Goal: Task Accomplishment & Management: Manage account settings

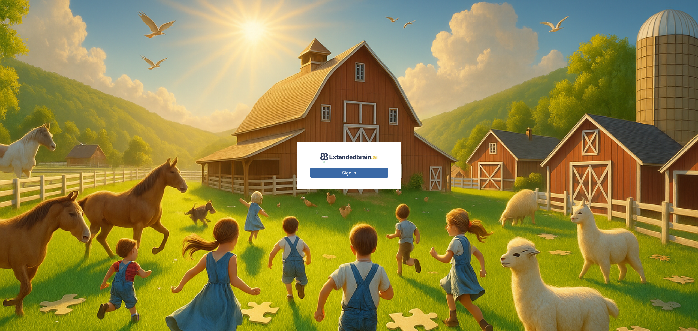
click at [356, 173] on button "Sign In" at bounding box center [349, 173] width 78 height 10
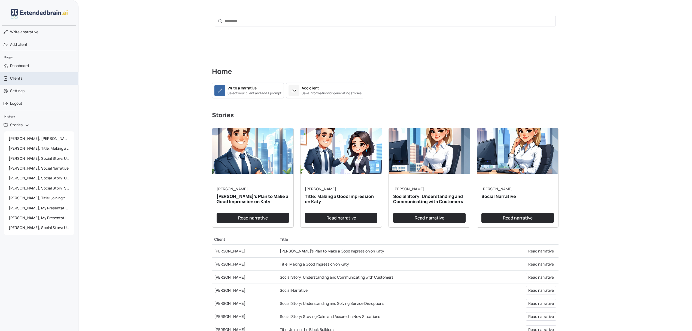
click at [16, 79] on span "Clients" at bounding box center [16, 78] width 12 height 5
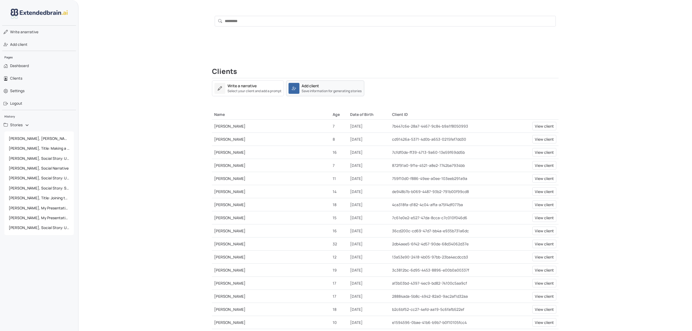
click at [318, 88] on div "Add client" at bounding box center [310, 86] width 17 height 6
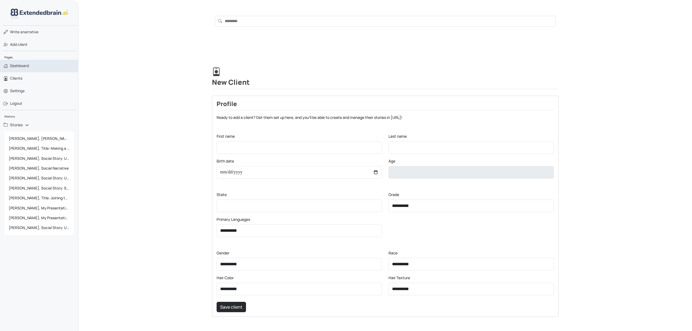
click at [13, 63] on link "Dashboard" at bounding box center [39, 66] width 79 height 13
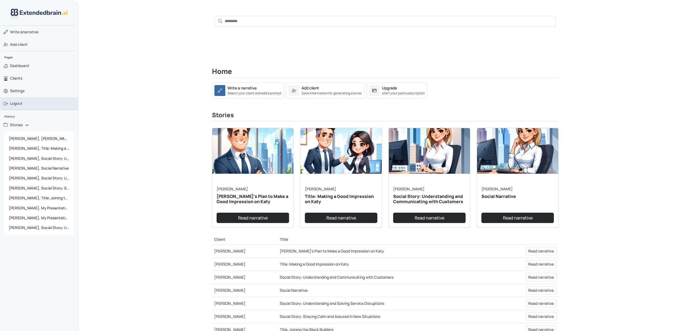
click at [23, 103] on link "Logout" at bounding box center [39, 103] width 79 height 13
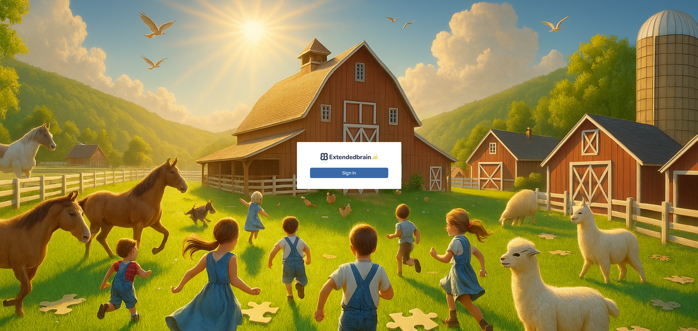
click at [341, 174] on button "Sign In" at bounding box center [349, 173] width 78 height 10
